Goal: Task Accomplishment & Management: Use online tool/utility

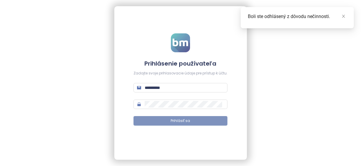
click at [180, 117] on button "Prihlásiť sa" at bounding box center [181, 120] width 94 height 9
click at [343, 17] on icon "close" at bounding box center [343, 16] width 3 height 3
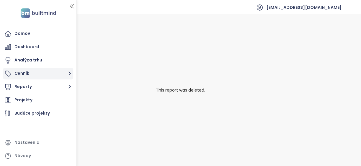
click at [47, 75] on button "Cenník" at bounding box center [38, 74] width 70 height 12
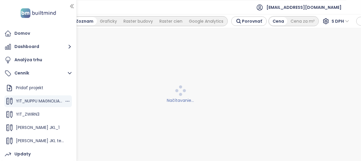
click at [45, 100] on span "YIT_NUPPU MAGNOLIA_4" at bounding box center [40, 101] width 49 height 6
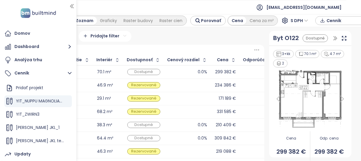
click at [73, 4] on icon "button" at bounding box center [72, 6] width 6 height 6
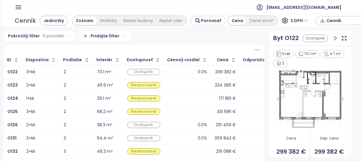
drag, startPoint x: 332, startPoint y: 38, endPoint x: 310, endPoint y: 53, distance: 26.8
click at [334, 38] on icon "button" at bounding box center [335, 39] width 3 height 4
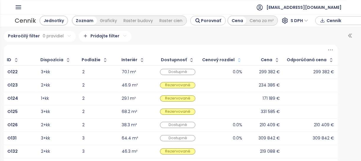
click at [237, 60] on icon "button" at bounding box center [239, 60] width 6 height 6
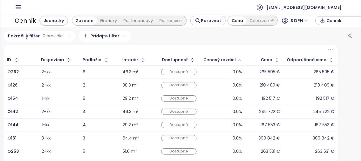
click at [238, 58] on icon "button" at bounding box center [240, 60] width 4 height 7
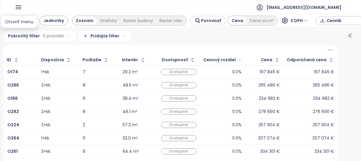
click at [21, 8] on icon "button" at bounding box center [18, 7] width 5 height 3
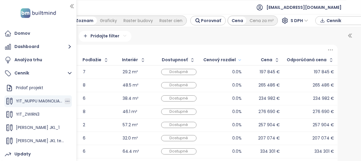
click at [65, 101] on icon "button" at bounding box center [68, 101] width 6 height 6
click at [91, 109] on button "Upraviť" at bounding box center [87, 110] width 34 height 7
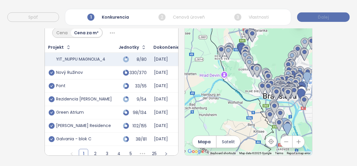
click at [323, 17] on span "Ďalej" at bounding box center [323, 17] width 11 height 6
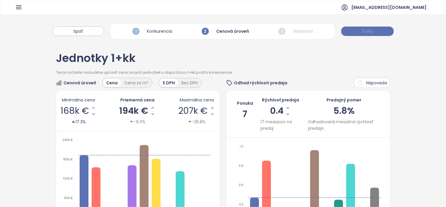
click at [355, 34] on button "Ďalej" at bounding box center [367, 31] width 52 height 9
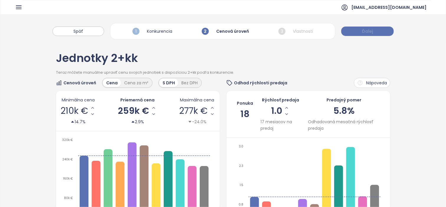
click at [352, 33] on button "Ďalej" at bounding box center [367, 31] width 52 height 9
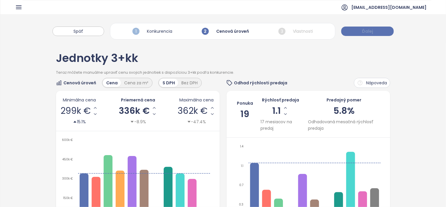
click at [361, 34] on span "Ďalej" at bounding box center [367, 31] width 11 height 6
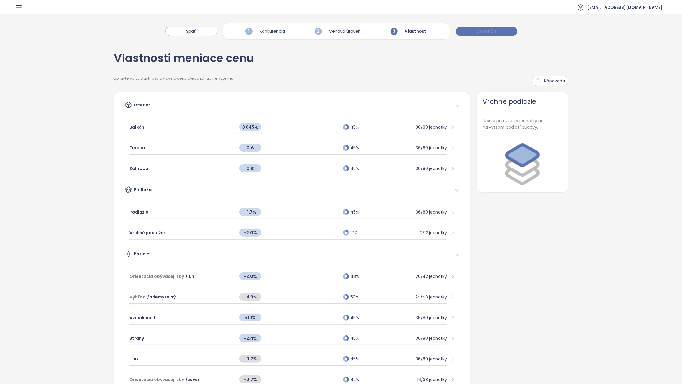
click at [361, 32] on span "Dokončiť" at bounding box center [487, 31] width 20 height 6
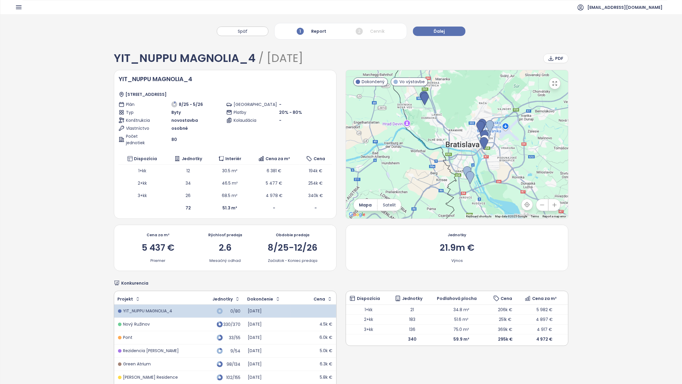
click at [16, 2] on div "[EMAIL_ADDRESS][DOMAIN_NAME]" at bounding box center [341, 7] width 652 height 14
click at [361, 33] on button "Ďalej" at bounding box center [439, 31] width 52 height 9
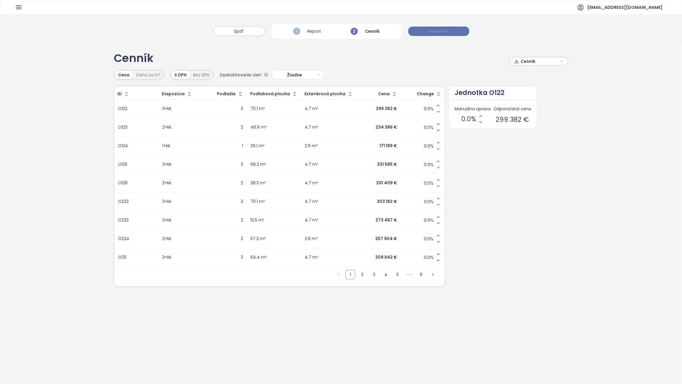
click at [361, 32] on button "Dokončiť" at bounding box center [438, 31] width 61 height 9
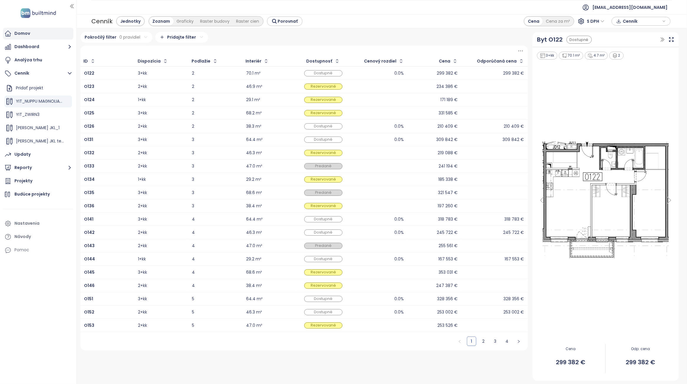
click at [33, 33] on div "Domov" at bounding box center [38, 34] width 70 height 12
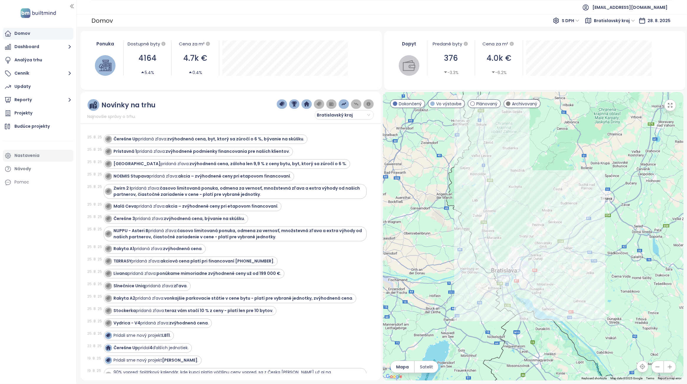
click at [36, 154] on div "Nastavenia" at bounding box center [26, 155] width 25 height 7
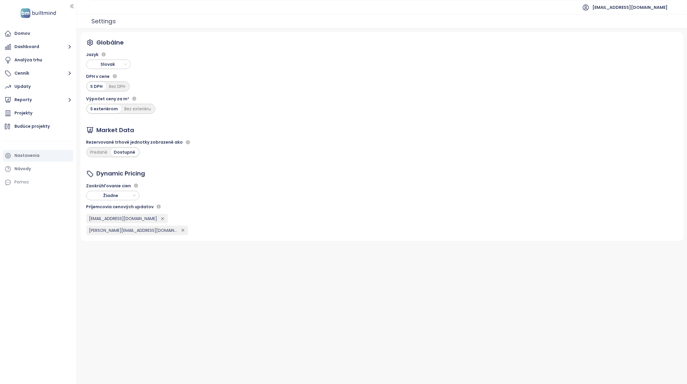
click at [112, 67] on span "Slovak" at bounding box center [108, 64] width 41 height 9
click at [114, 83] on div "English" at bounding box center [108, 85] width 35 height 6
click at [220, 165] on div "Global Language English VAT in Prices With VAT Without VAT Price per m² Calcula…" at bounding box center [381, 136] width 603 height 209
click at [33, 34] on div "Home" at bounding box center [38, 34] width 70 height 12
